Goal: Entertainment & Leisure: Consume media (video, audio)

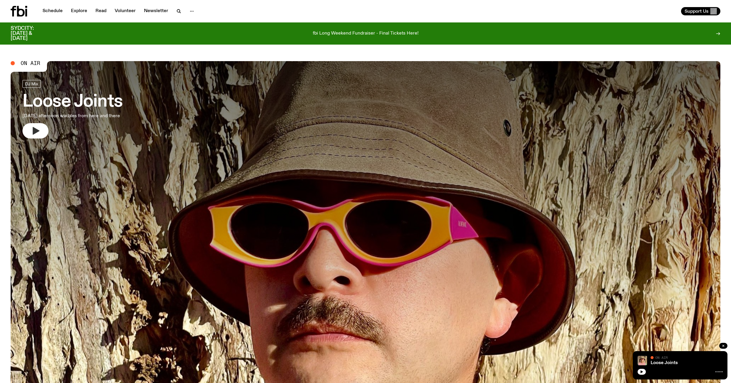
click at [35, 133] on icon "button" at bounding box center [36, 131] width 7 height 8
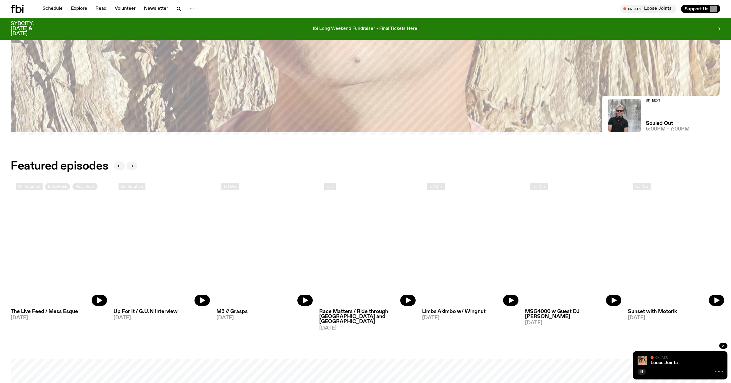
scroll to position [325, 0]
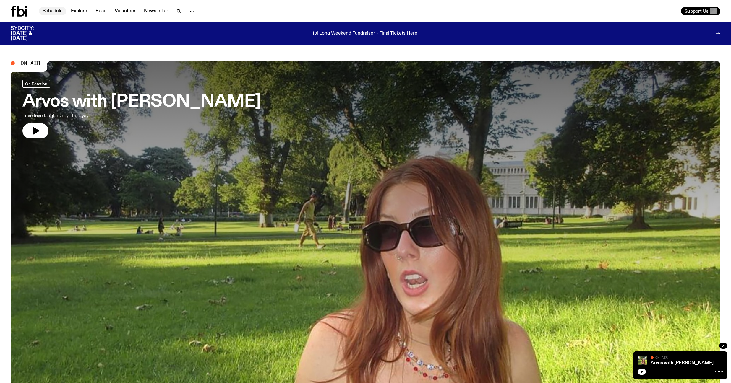
click at [56, 10] on link "Schedule" at bounding box center [52, 11] width 27 height 8
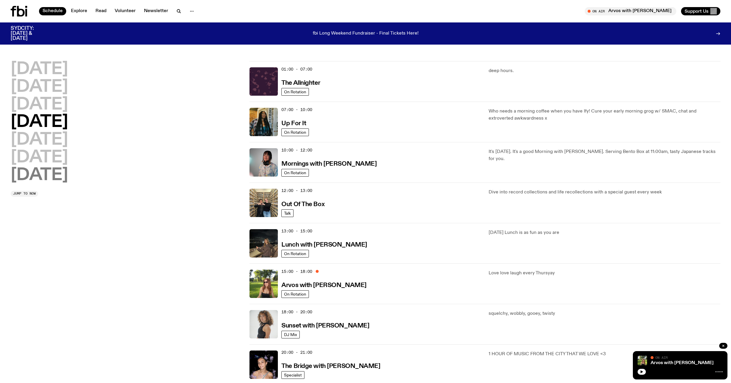
click at [38, 171] on h2 "[DATE]" at bounding box center [39, 175] width 57 height 17
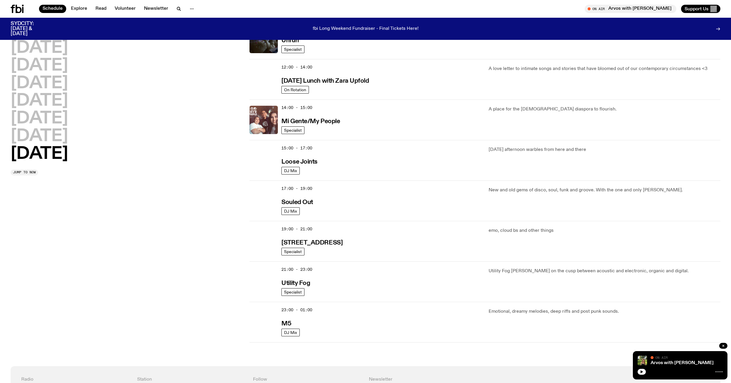
scroll to position [241, 0]
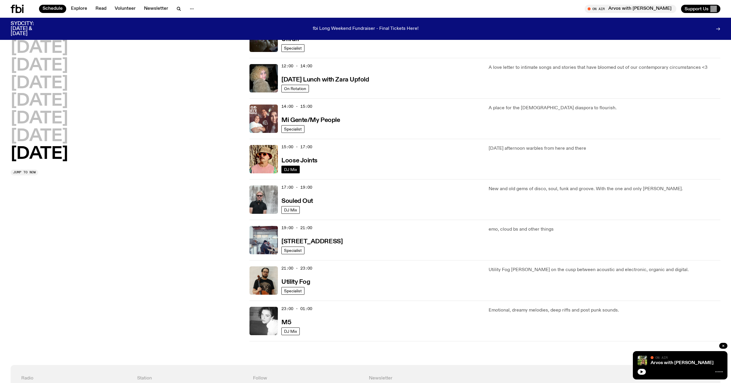
click at [288, 169] on span "DJ Mix" at bounding box center [290, 169] width 13 height 4
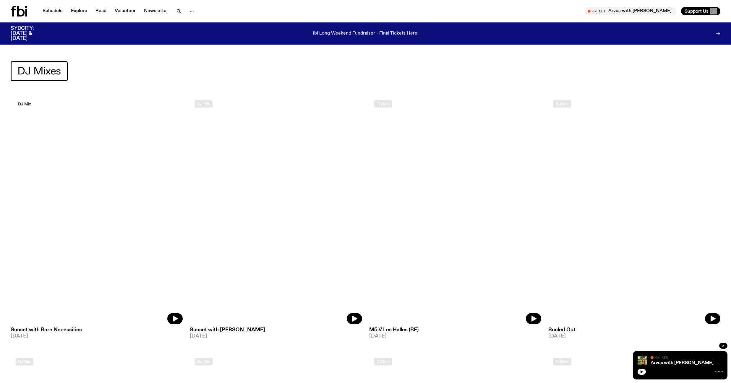
click at [27, 105] on span "DJ Mix" at bounding box center [24, 104] width 13 height 4
